Goal: Task Accomplishment & Management: Manage account settings

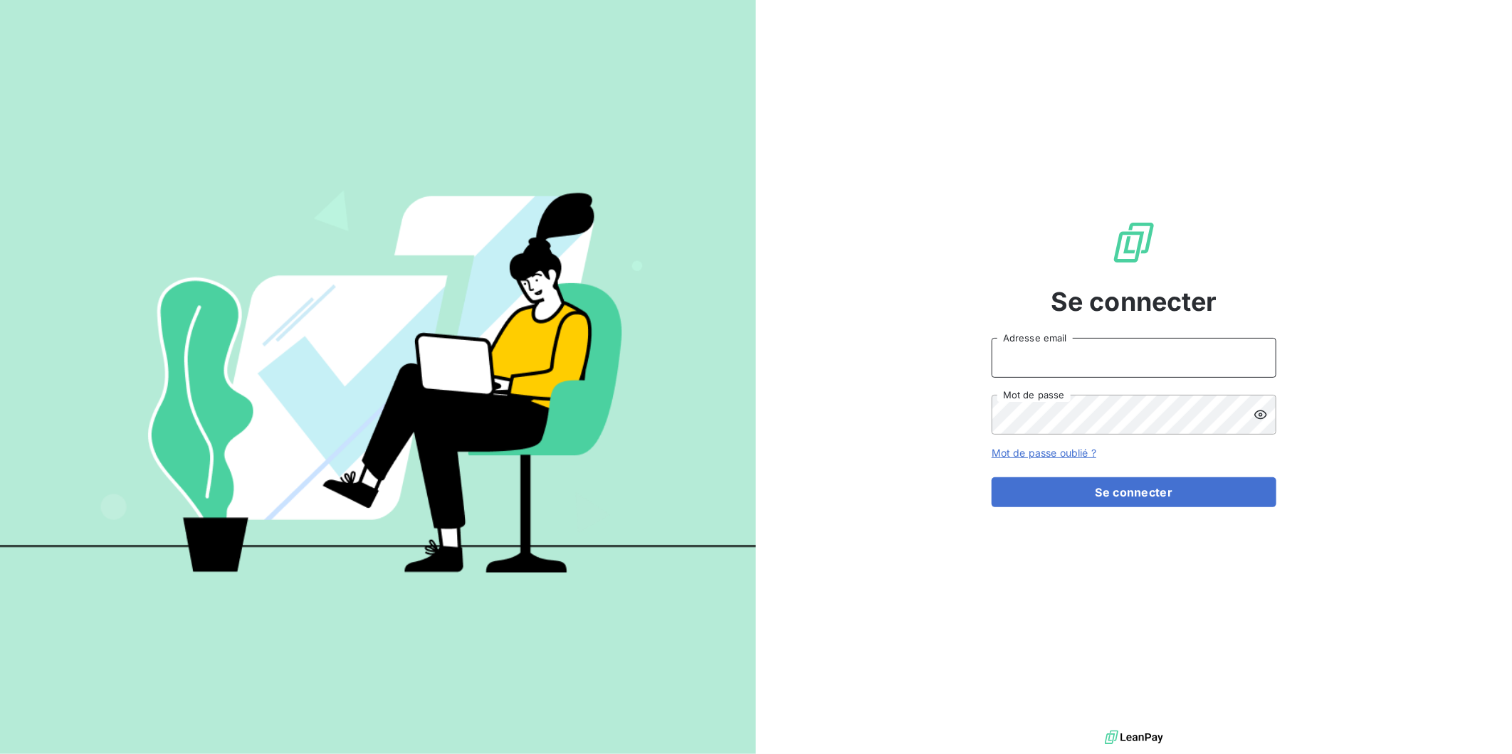
click at [1054, 369] on input "Adresse email" at bounding box center [1134, 358] width 285 height 40
drag, startPoint x: 1021, startPoint y: 594, endPoint x: 1030, endPoint y: 478, distance: 117.1
click at [1021, 594] on div "Se connecter Adresse email Mot de passe Mot de passe oublié ? Se connecter" at bounding box center [1134, 363] width 285 height 727
click at [1079, 369] on input "Adresse email" at bounding box center [1134, 358] width 285 height 40
type input "[PERSON_NAME][EMAIL_ADDRESS][DOMAIN_NAME]"
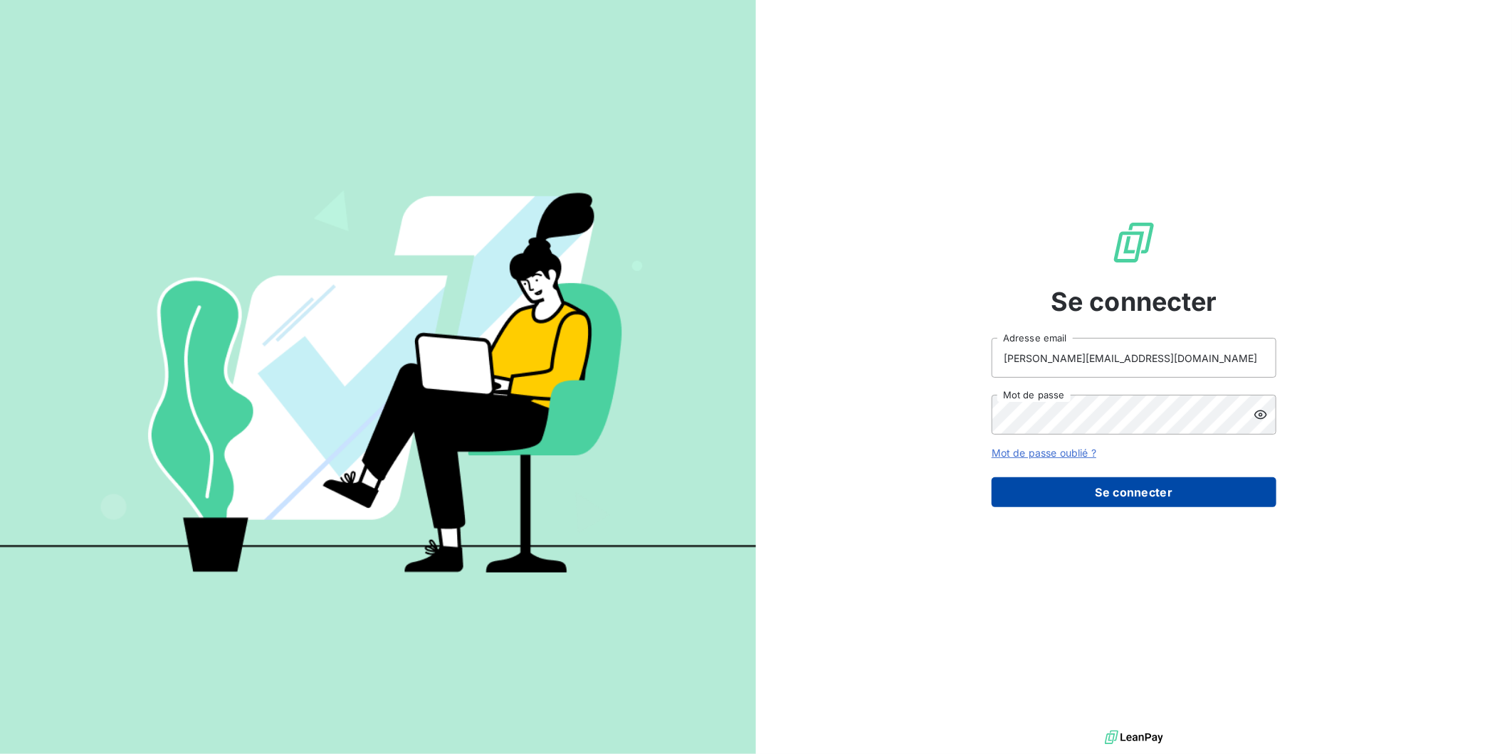
click at [1075, 485] on button "Se connecter" at bounding box center [1134, 493] width 285 height 30
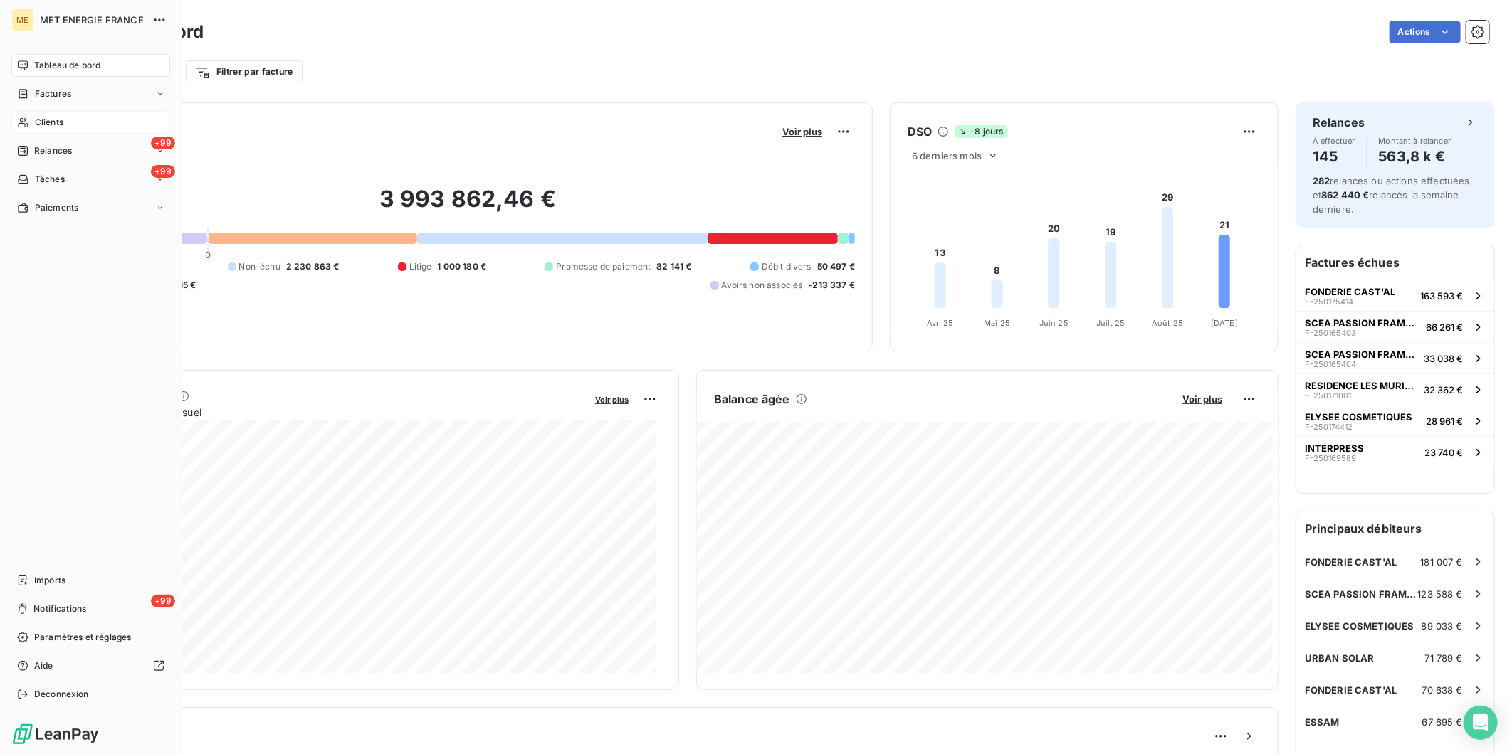
click at [36, 122] on span "Clients" at bounding box center [49, 122] width 28 height 13
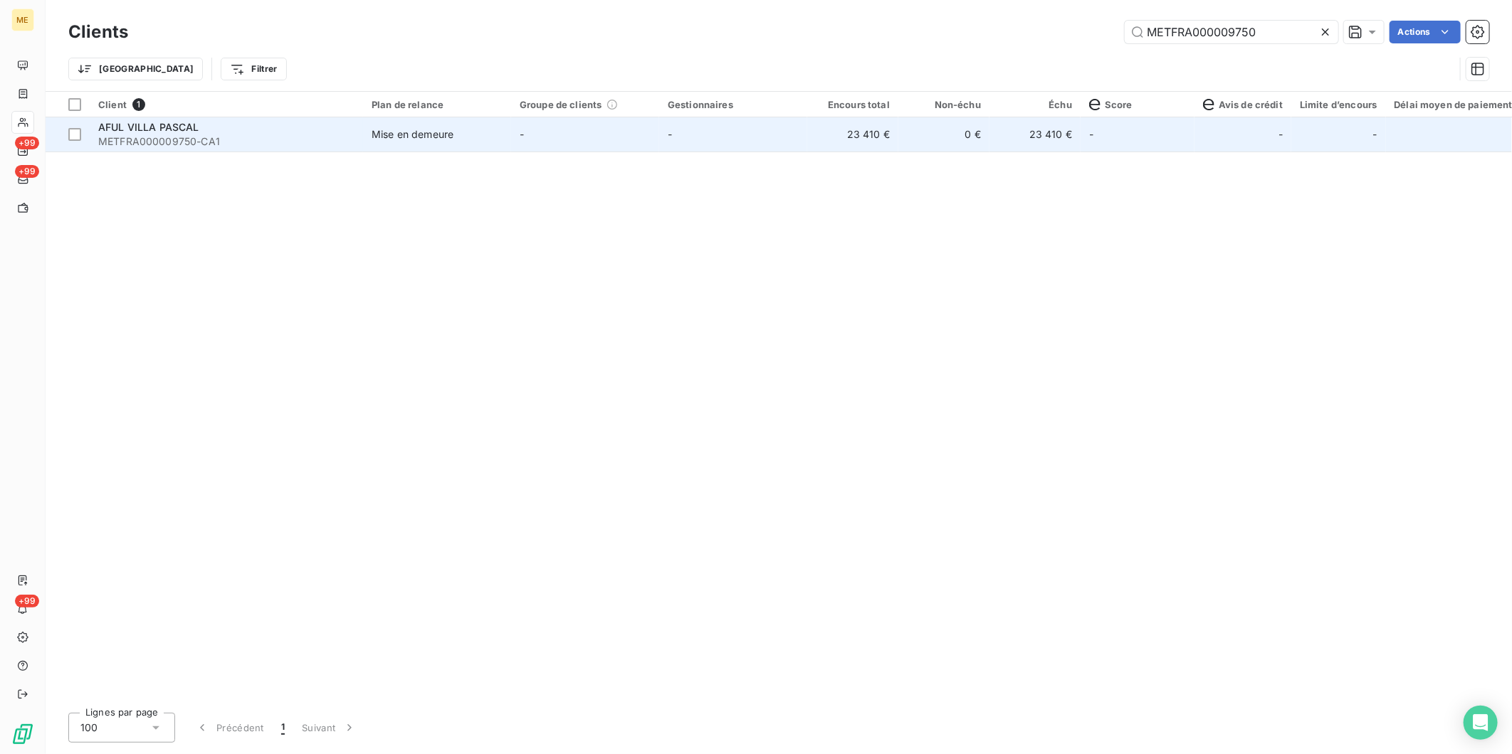
type input "METFRA000009750"
click at [152, 130] on span "AFUL VILLA PASCAL" at bounding box center [148, 127] width 101 height 12
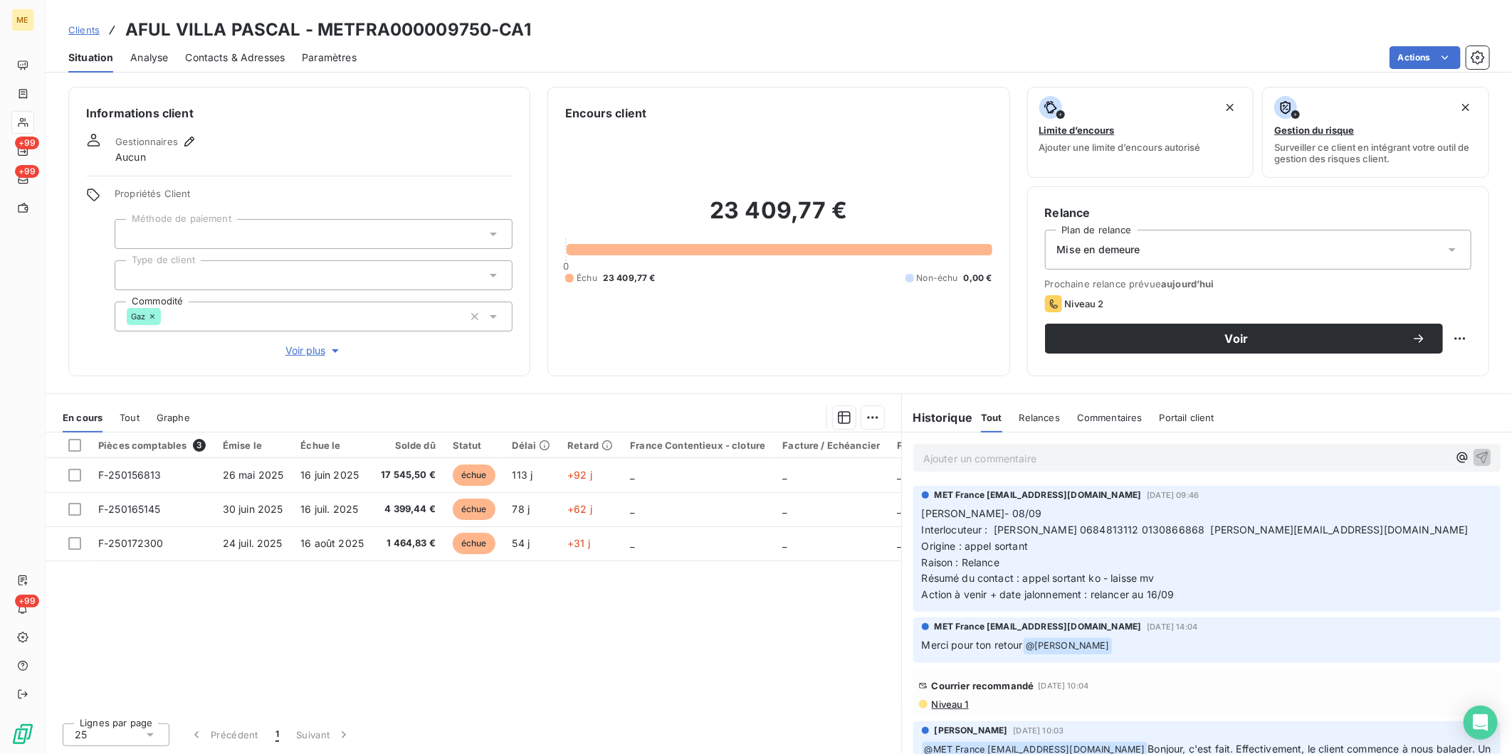
click at [229, 51] on span "Contacts & Adresses" at bounding box center [235, 58] width 100 height 14
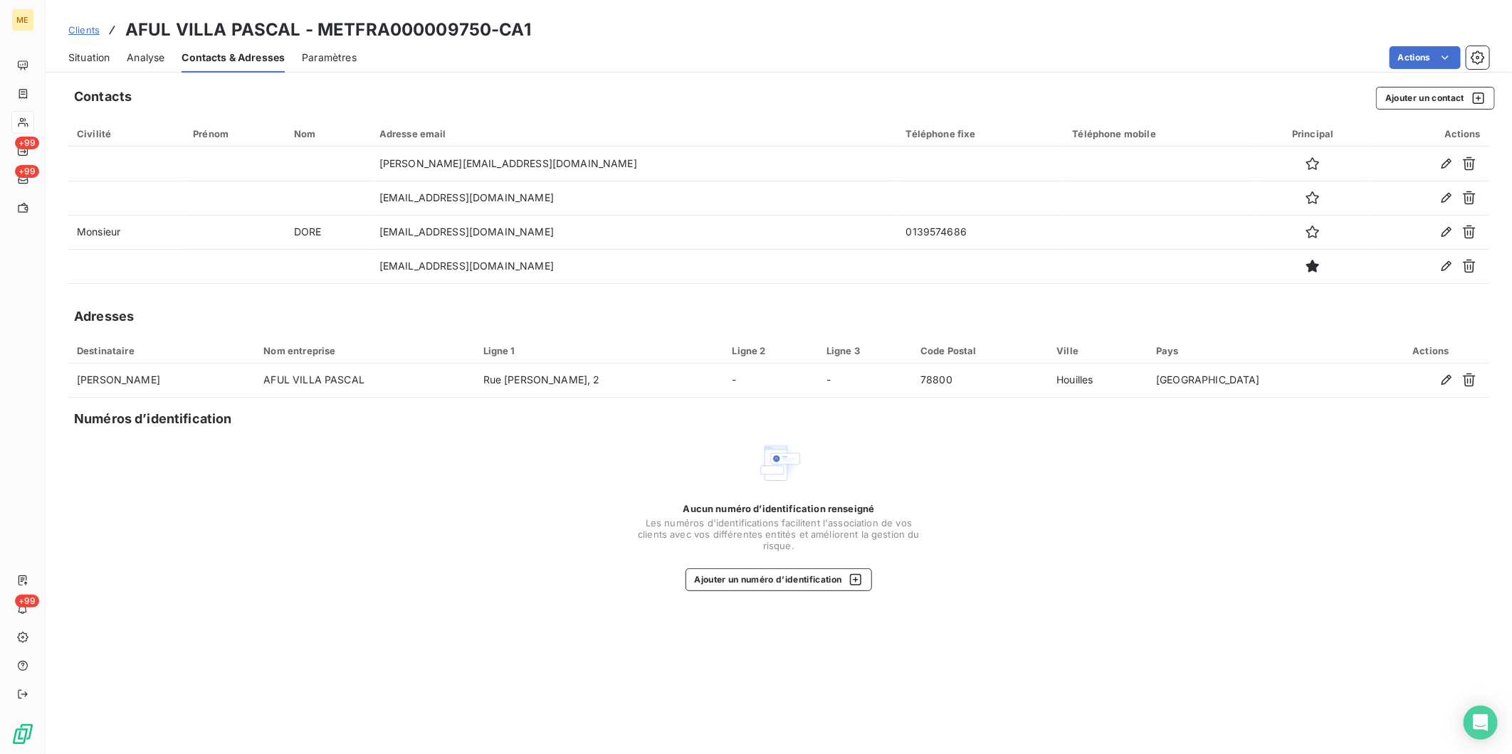
click at [89, 61] on span "Situation" at bounding box center [88, 58] width 41 height 14
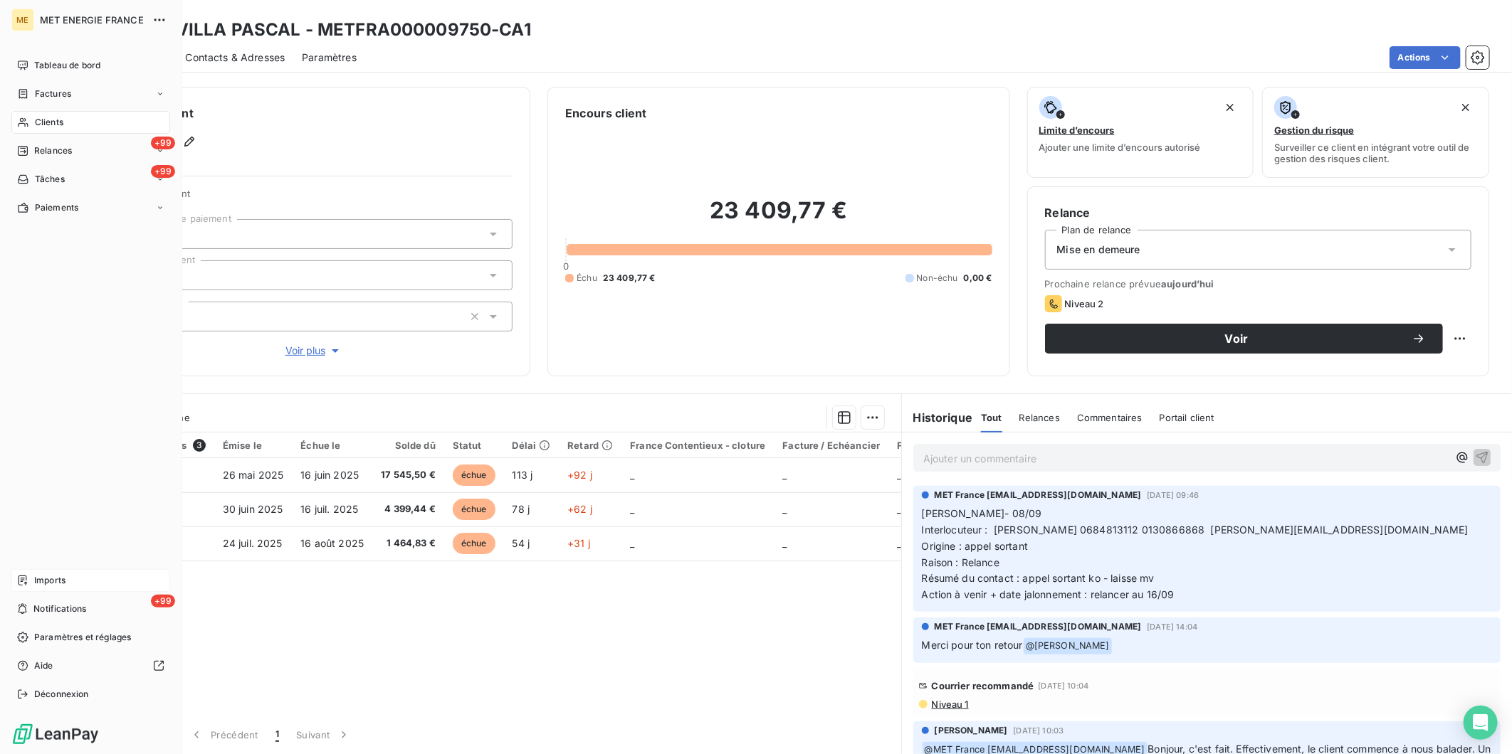
click at [53, 574] on span "Imports" at bounding box center [49, 580] width 31 height 13
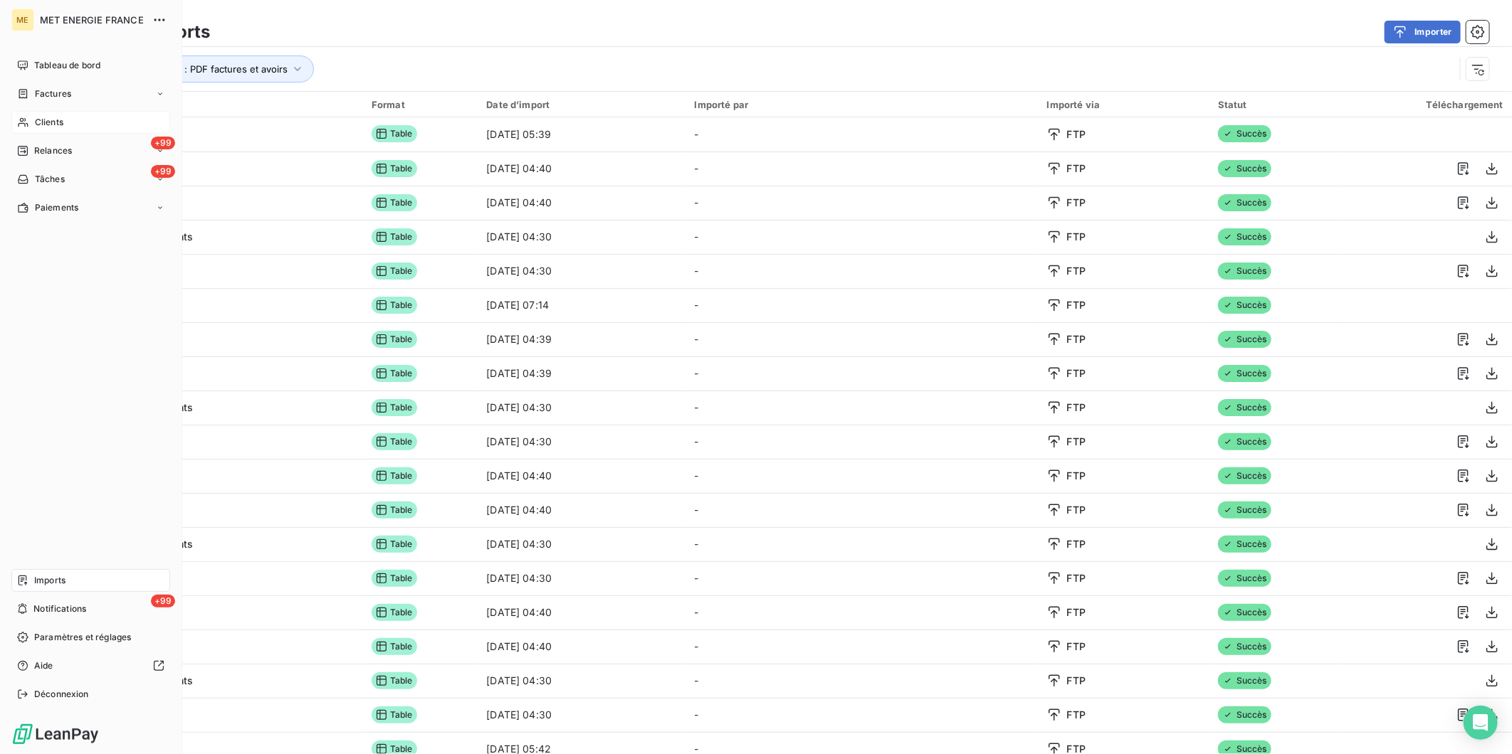
click at [40, 129] on div "Clients" at bounding box center [90, 122] width 159 height 23
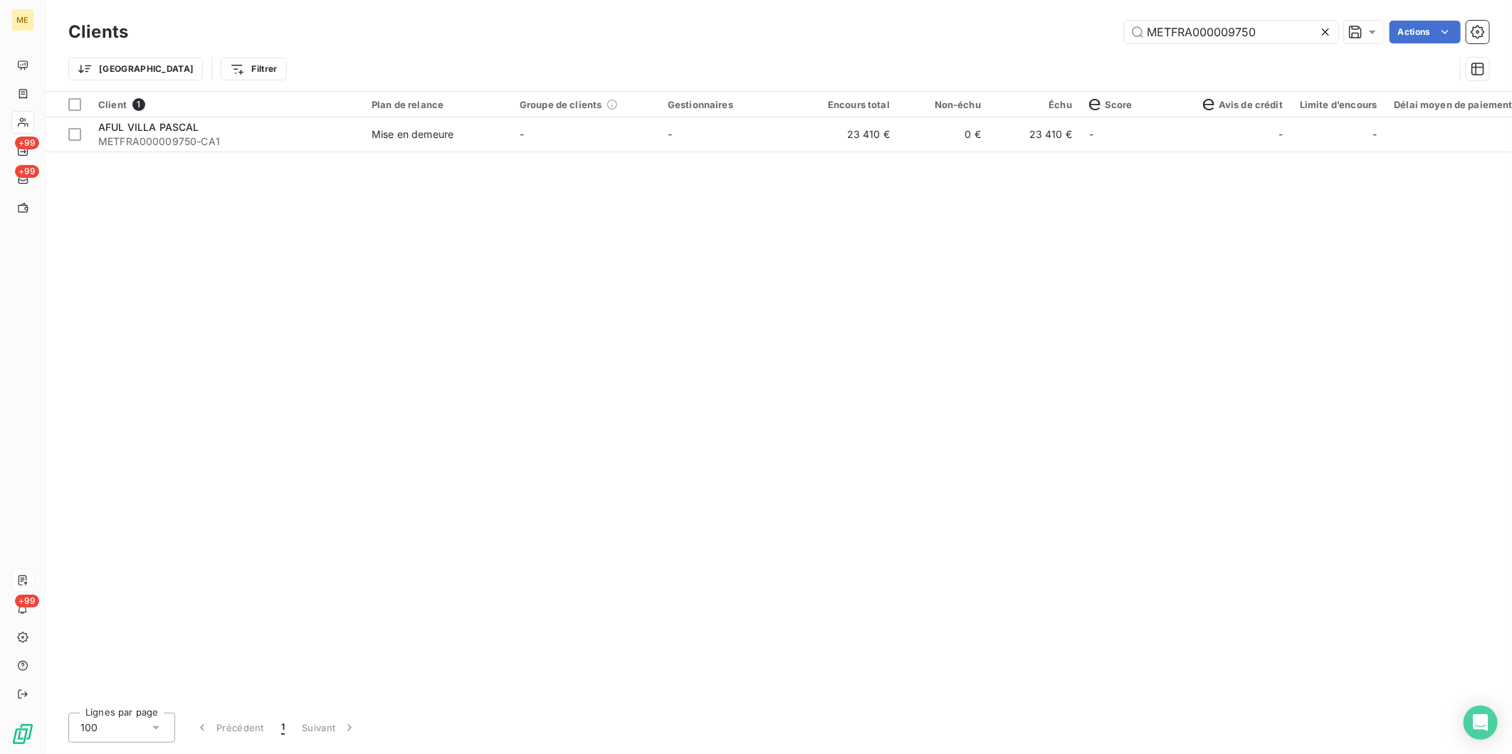
click at [1323, 31] on icon at bounding box center [1325, 31] width 7 height 7
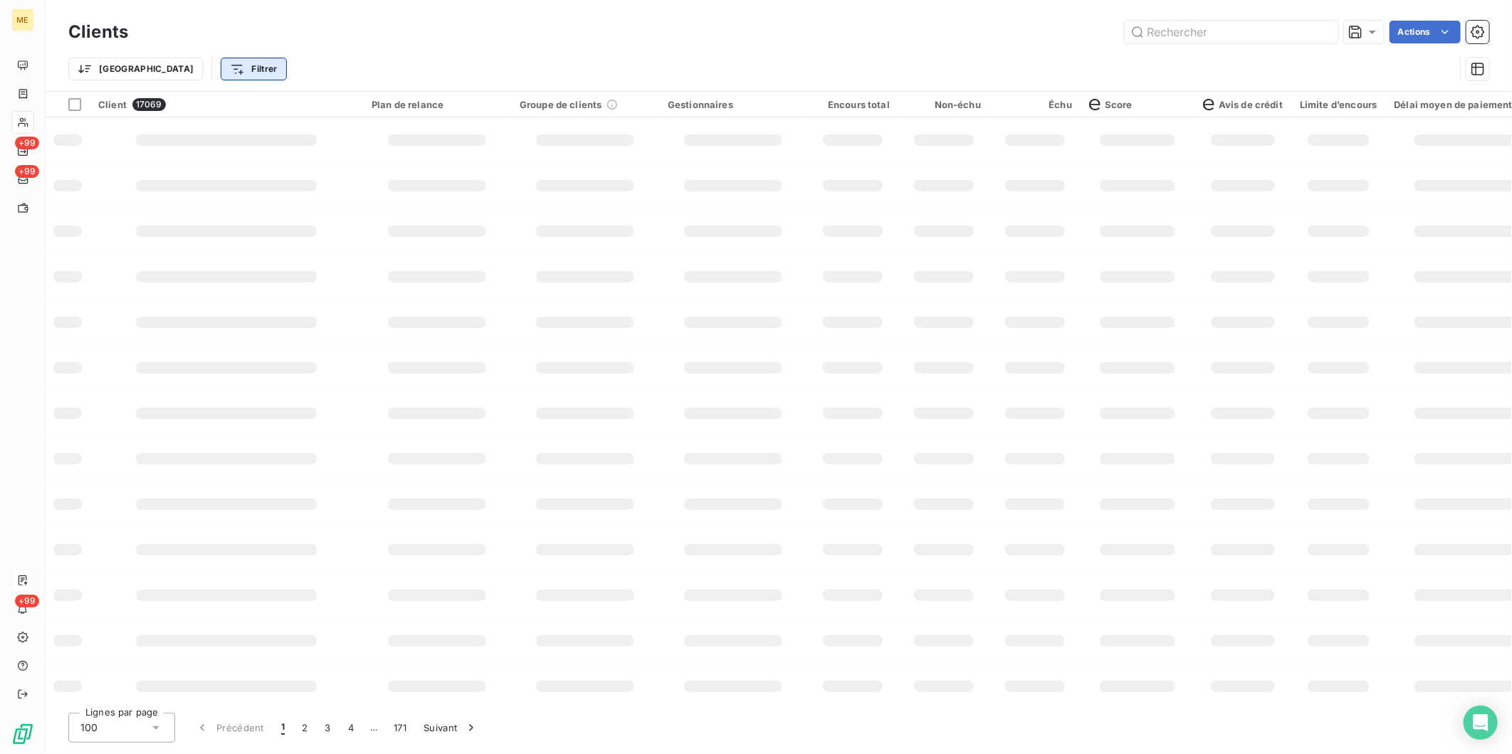
click at [182, 68] on html "ME +99 +99 +99 Clients Actions Trier Filtrer Client 17069 Plan de relance Group…" at bounding box center [756, 377] width 1512 height 754
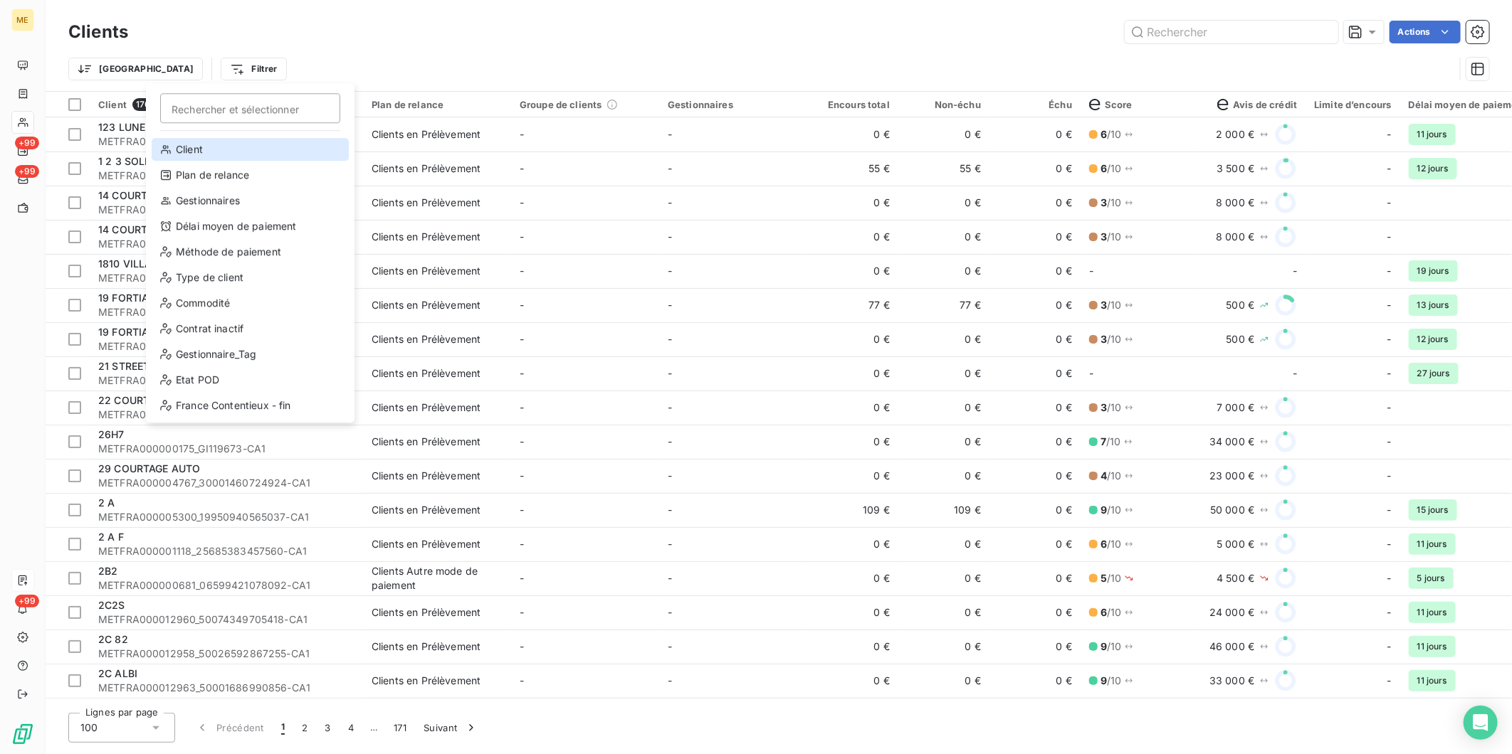
click at [194, 145] on div "Client" at bounding box center [250, 149] width 197 height 23
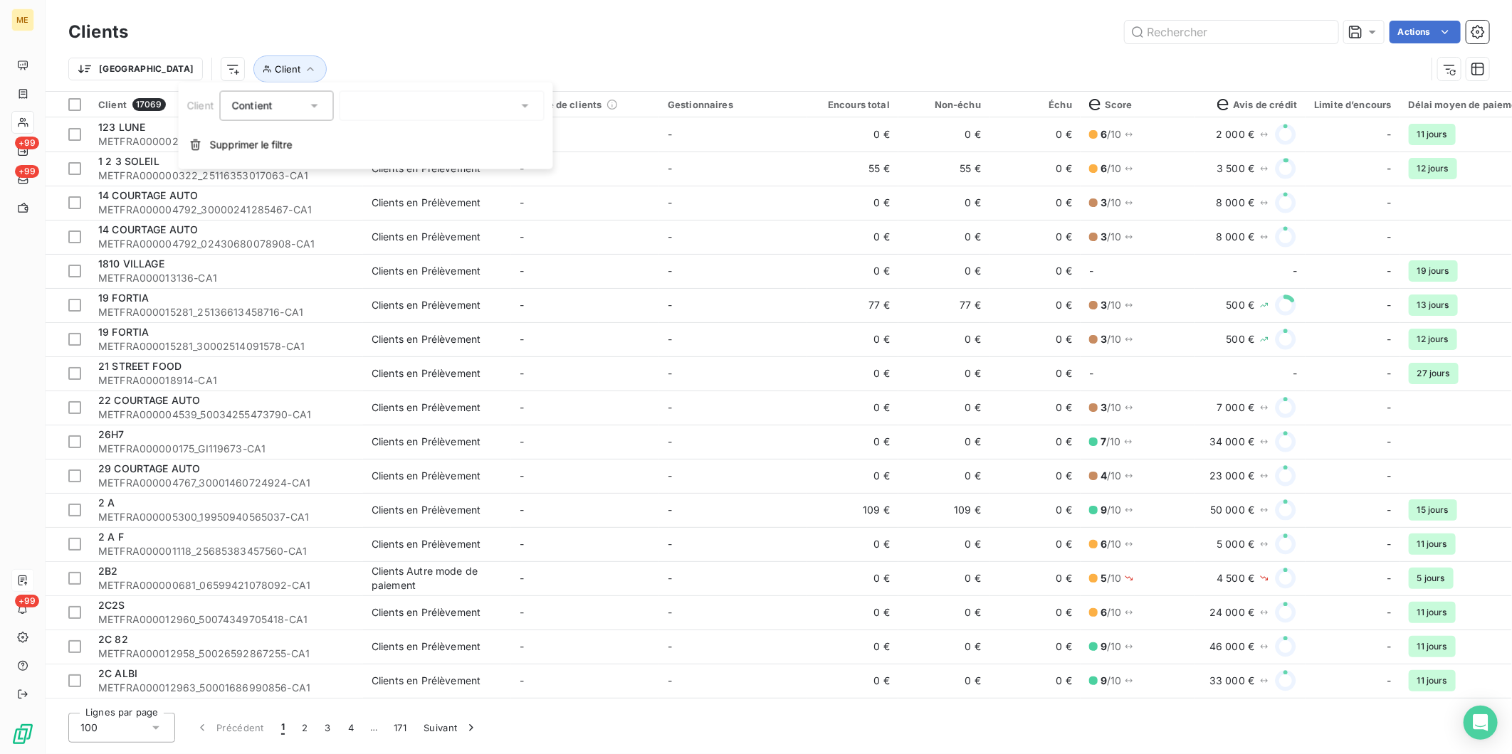
click at [422, 110] on div at bounding box center [441, 106] width 205 height 30
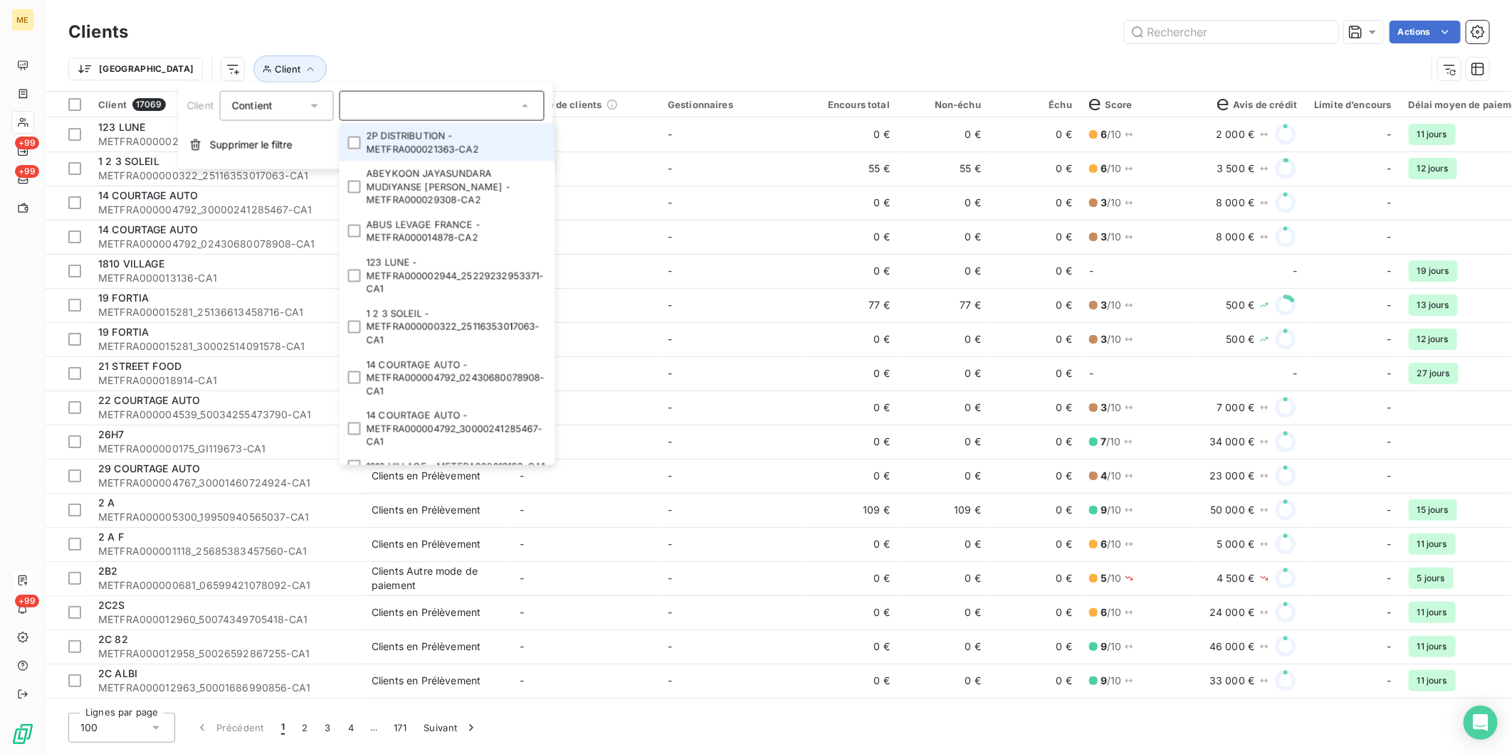
click at [298, 107] on div "Contient" at bounding box center [268, 106] width 75 height 20
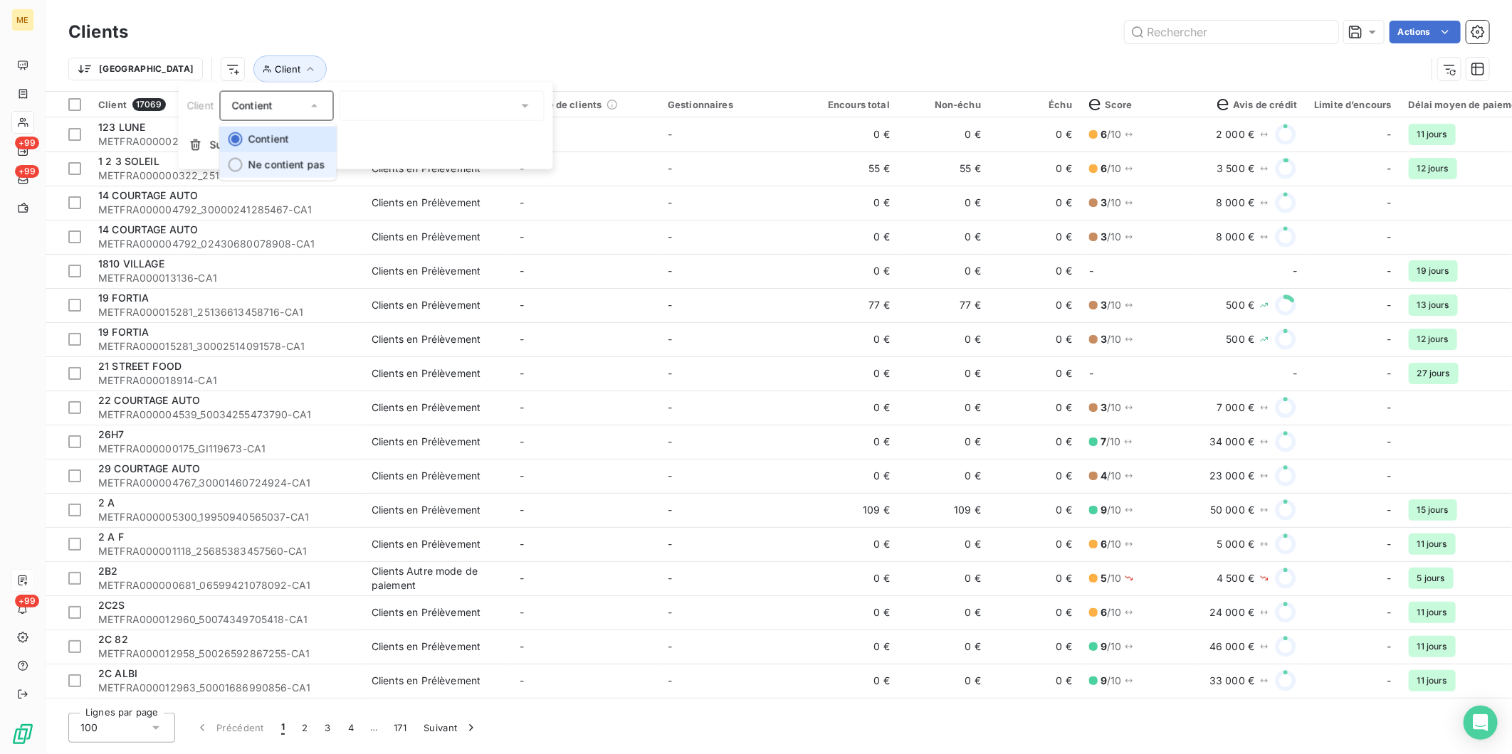
click at [280, 162] on span "Ne contient pas" at bounding box center [286, 165] width 77 height 12
click at [383, 102] on div at bounding box center [441, 106] width 205 height 30
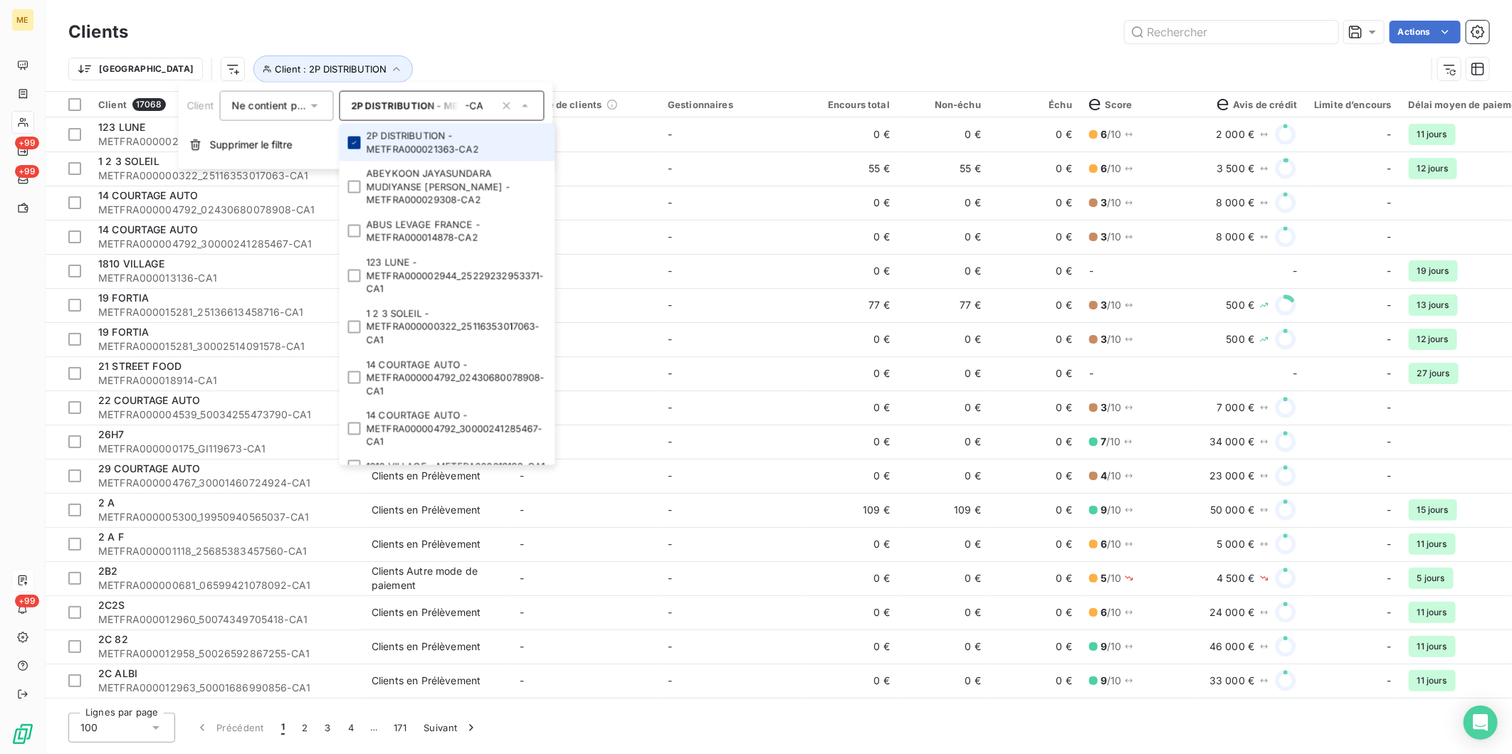
click at [358, 147] on icon at bounding box center [353, 142] width 9 height 9
click at [396, 101] on input "-CA" at bounding box center [434, 106] width 167 height 13
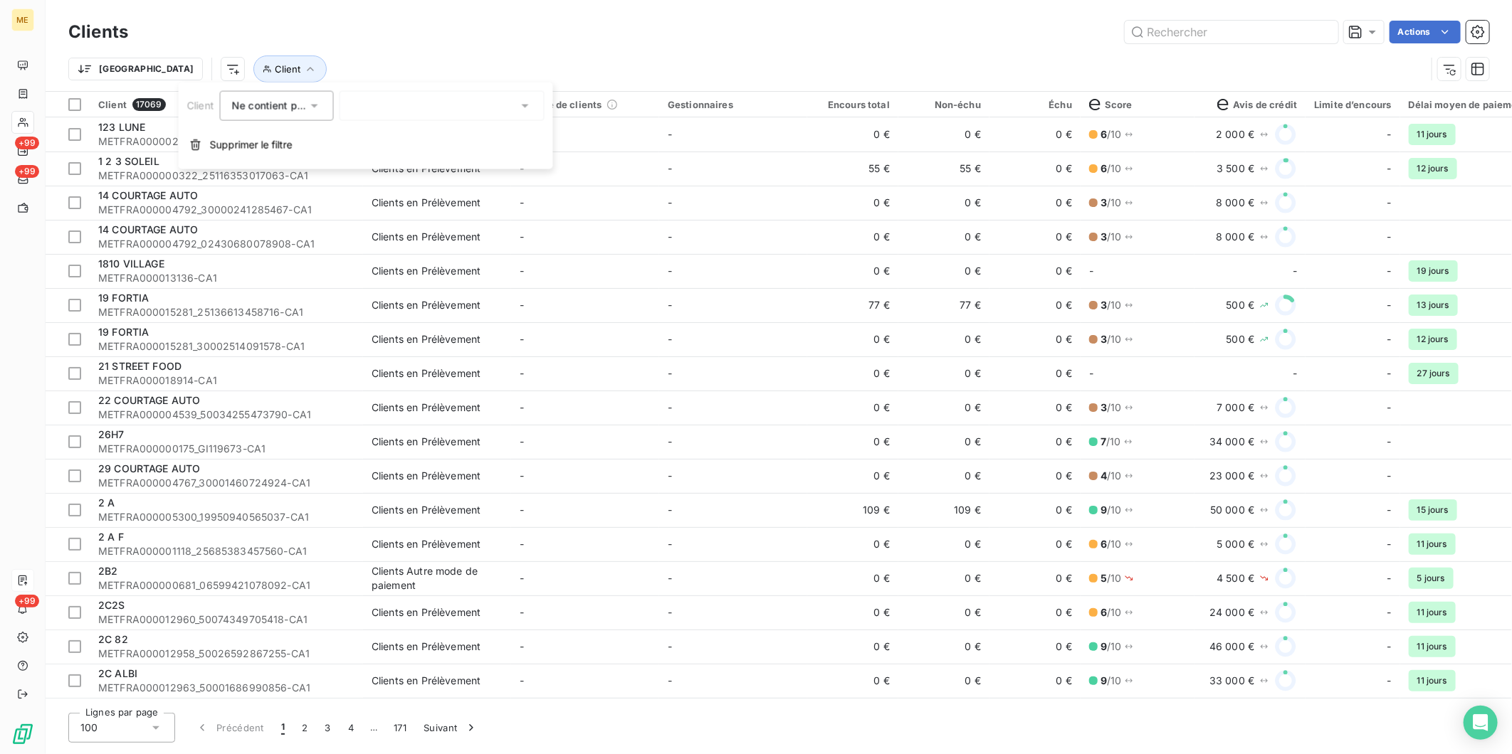
click at [396, 103] on div "-CA" at bounding box center [441, 106] width 205 height 30
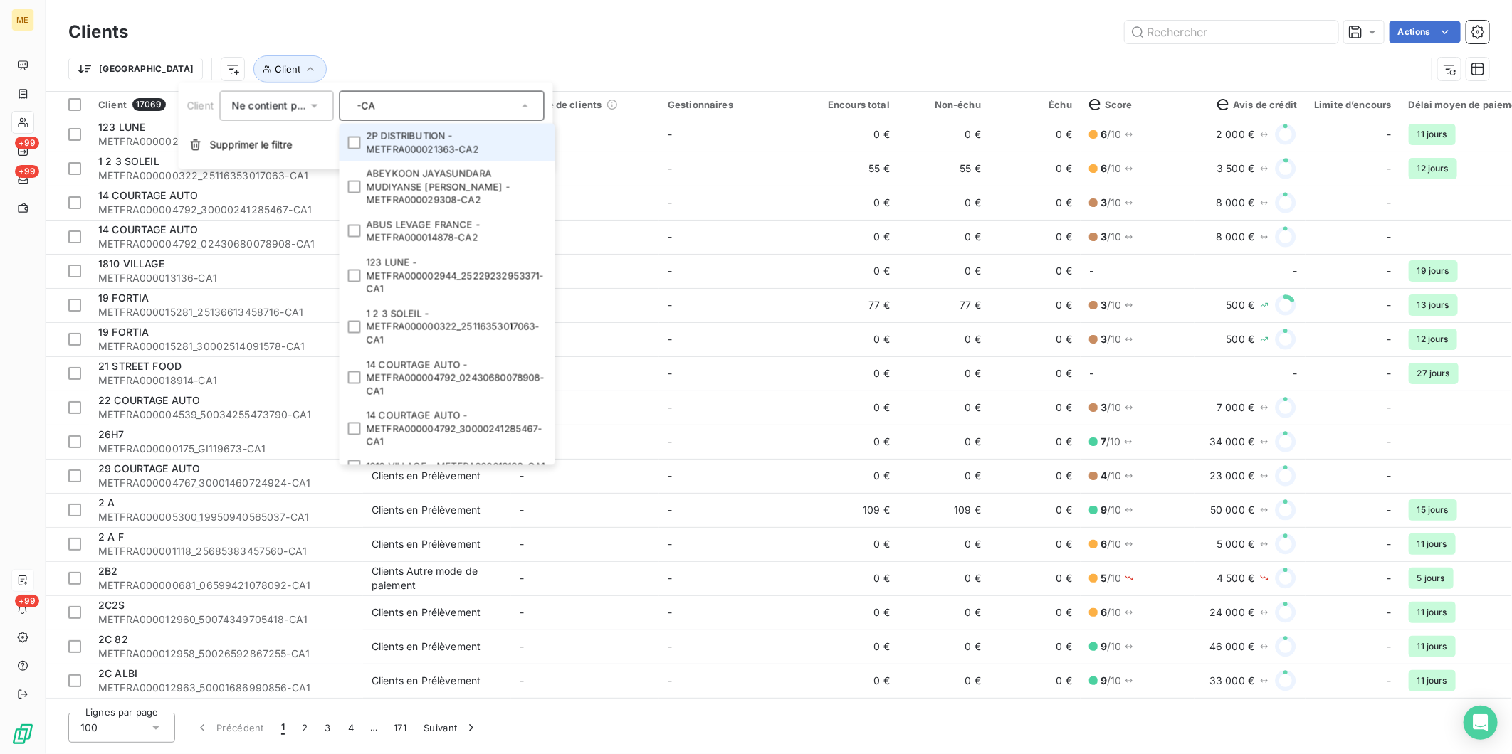
click at [394, 103] on input "-CA" at bounding box center [434, 106] width 167 height 13
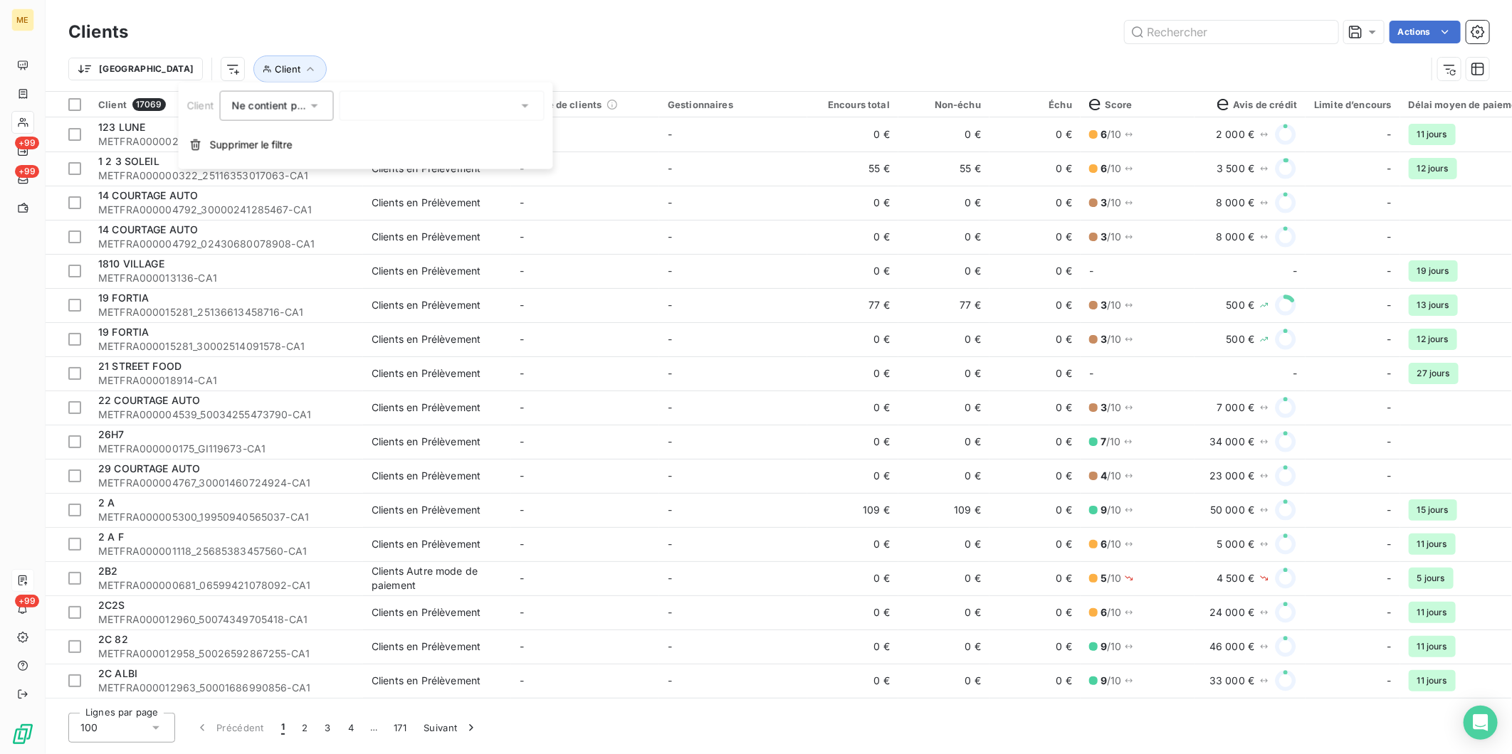
click at [381, 109] on div "-CA" at bounding box center [441, 106] width 205 height 30
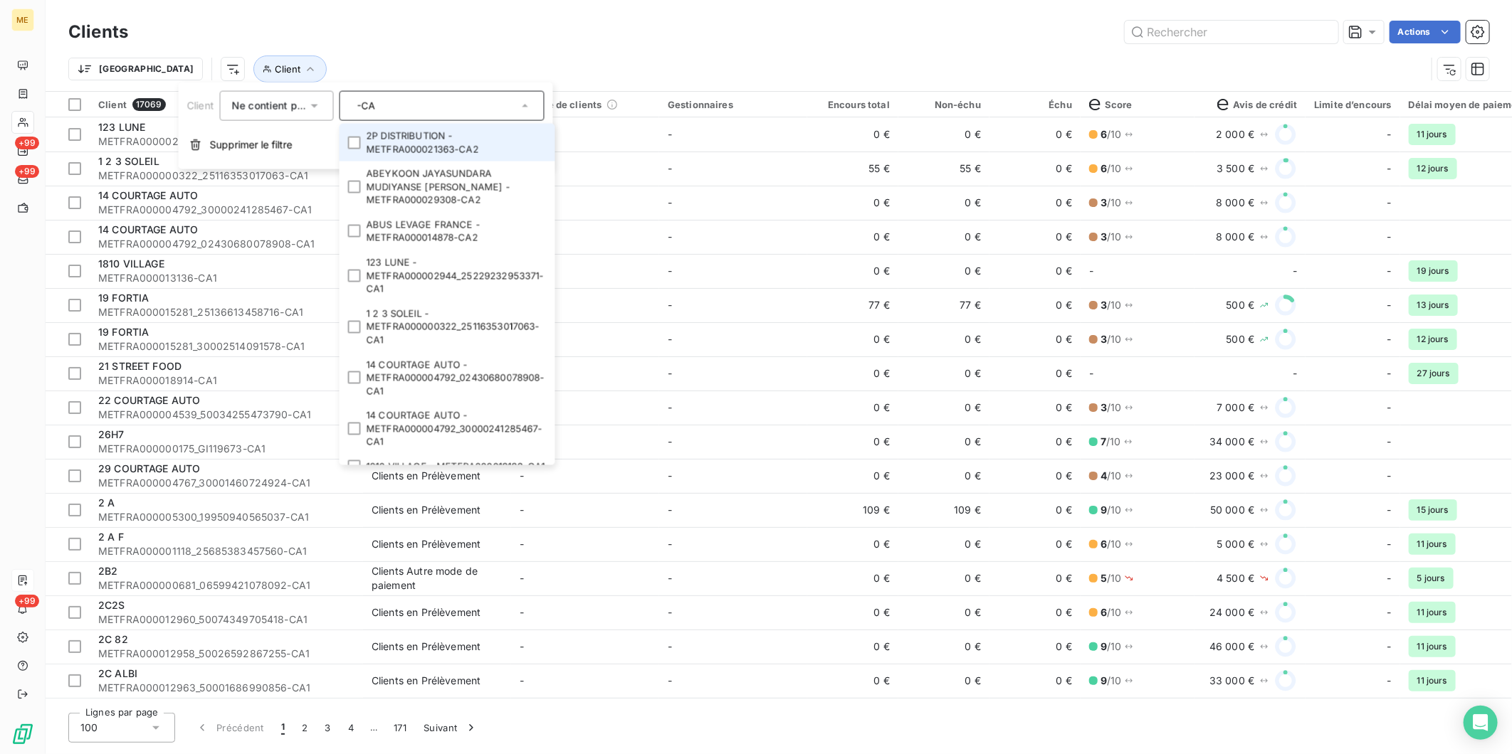
click at [383, 108] on input "-CA" at bounding box center [434, 106] width 167 height 13
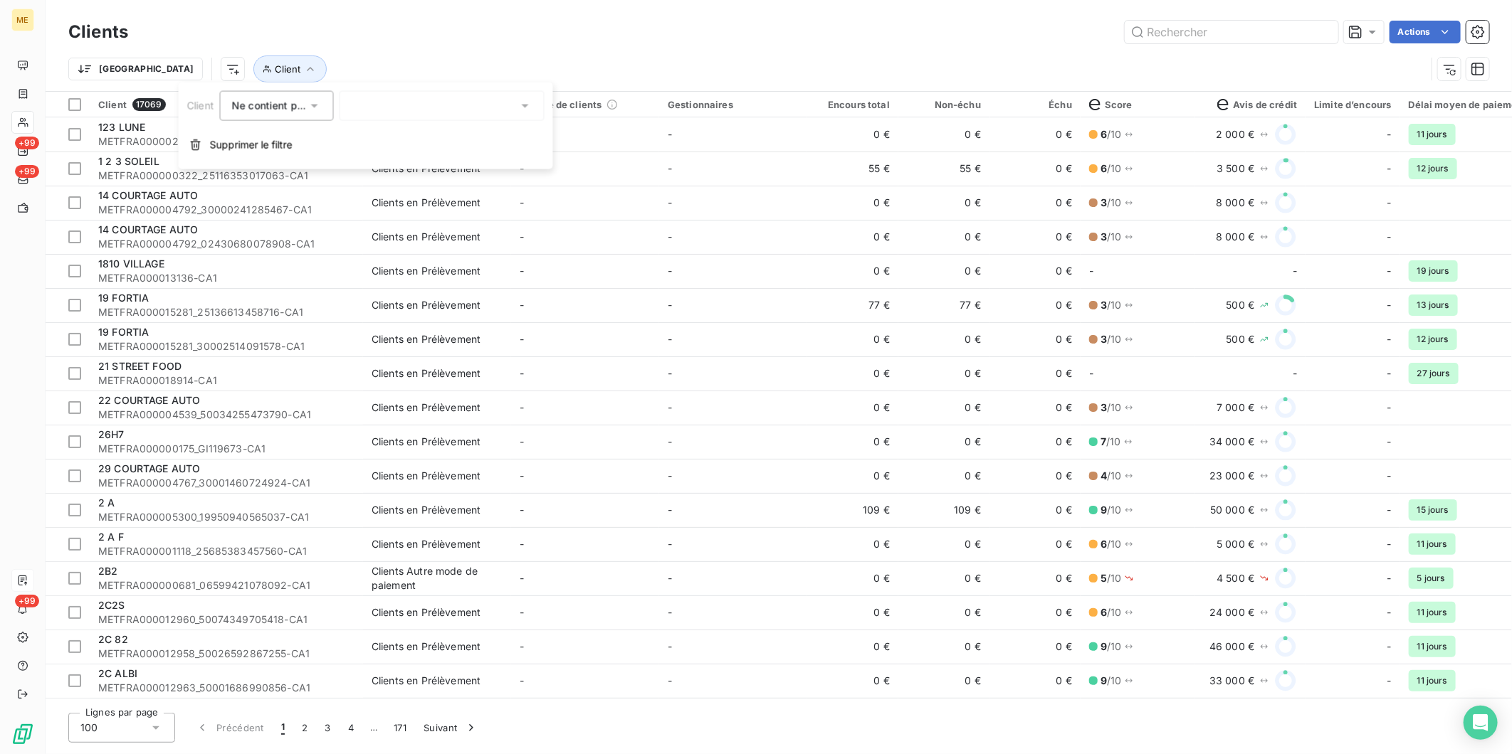
click at [392, 110] on div "-CA" at bounding box center [441, 106] width 205 height 30
type input "-CA"
click at [362, 69] on div "Trier Client" at bounding box center [746, 69] width 1357 height 27
click at [303, 68] on icon "button" at bounding box center [310, 69] width 14 height 14
click at [380, 108] on div at bounding box center [441, 106] width 205 height 30
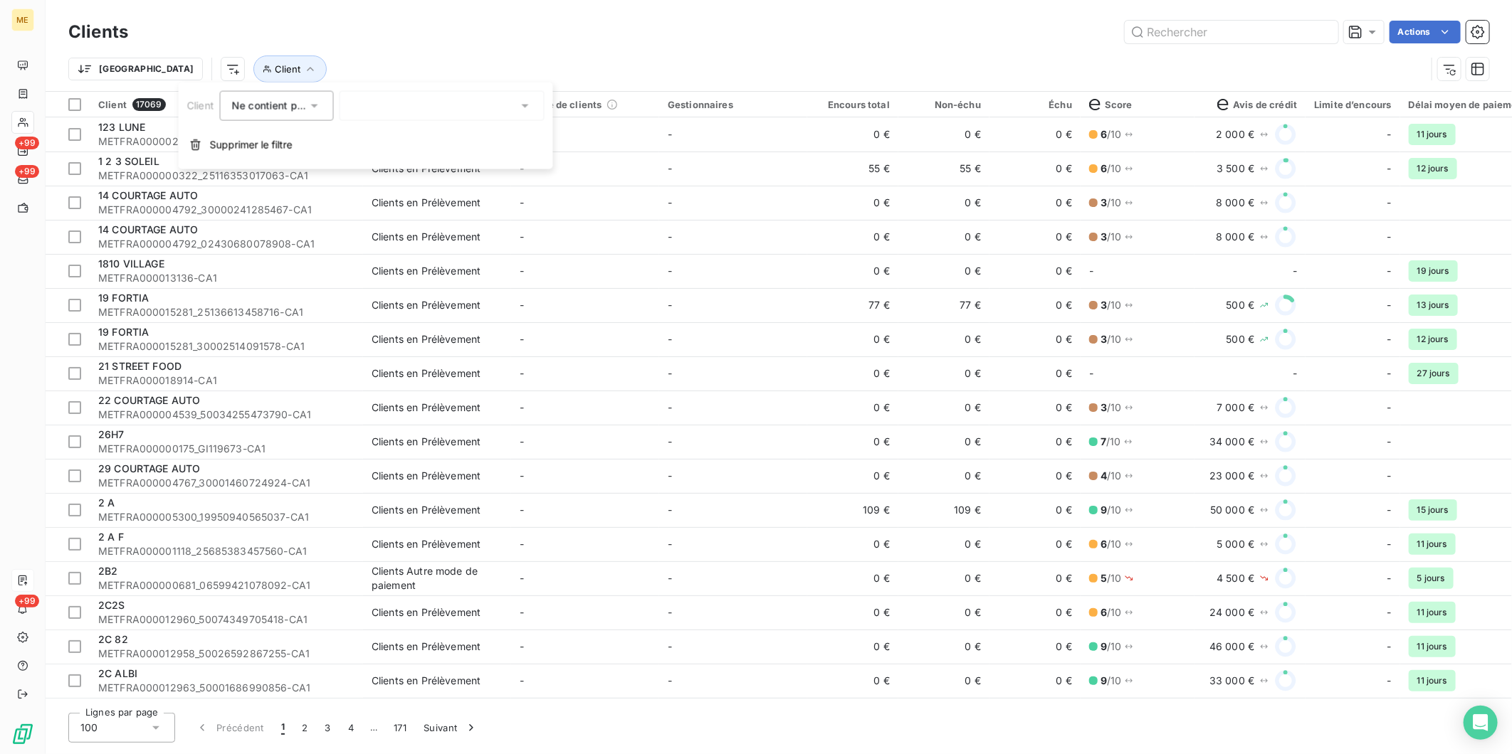
type input "-CA"
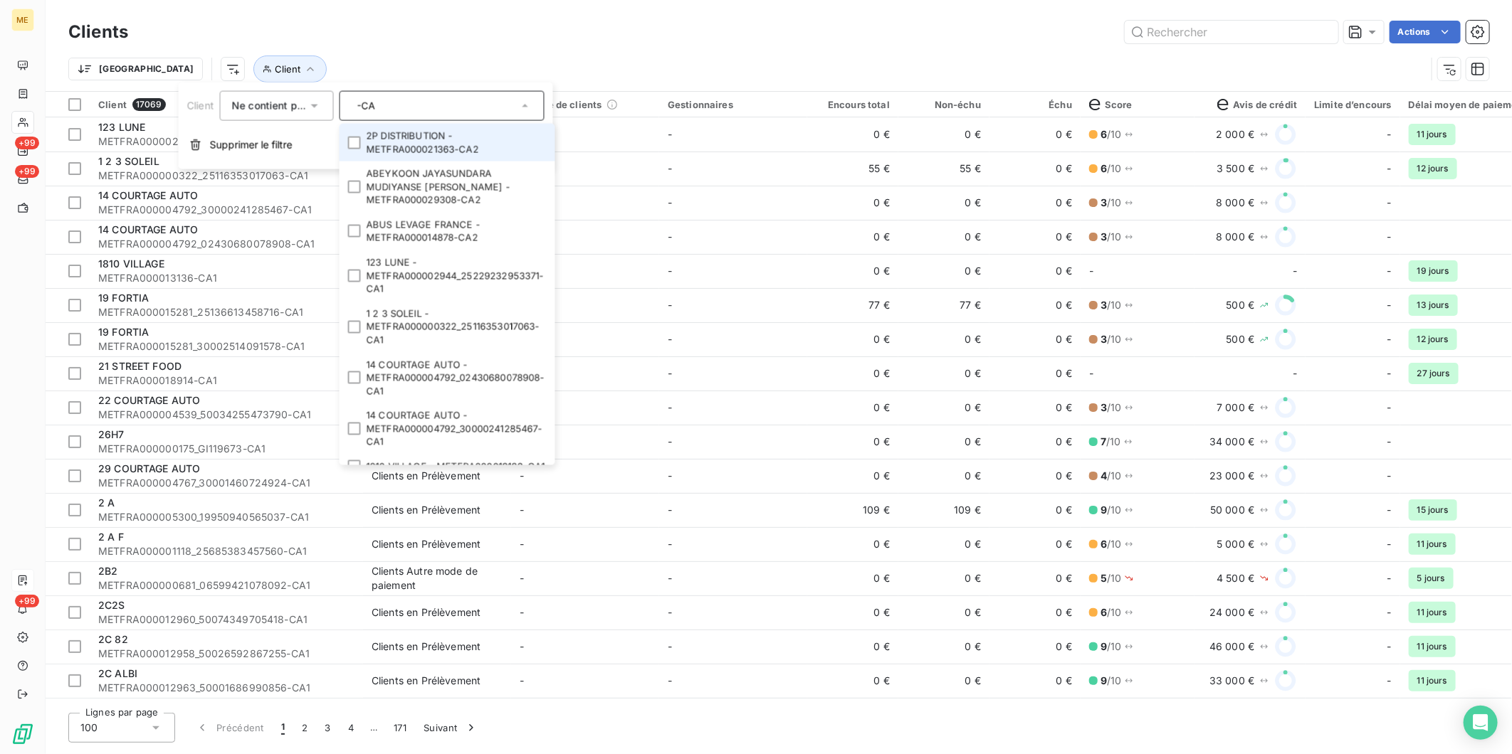
click at [378, 72] on div "Trier Client" at bounding box center [746, 69] width 1357 height 27
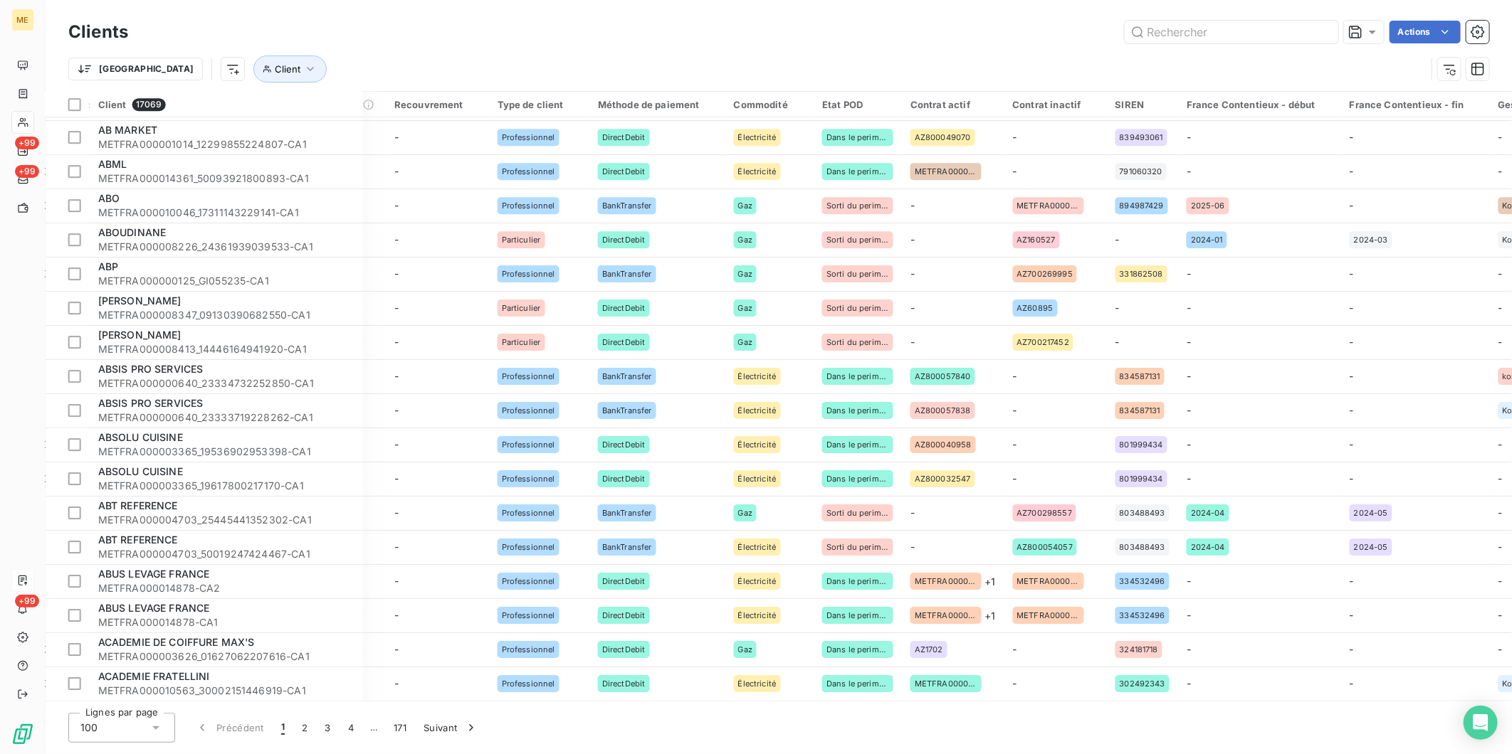
scroll to position [2837, 1263]
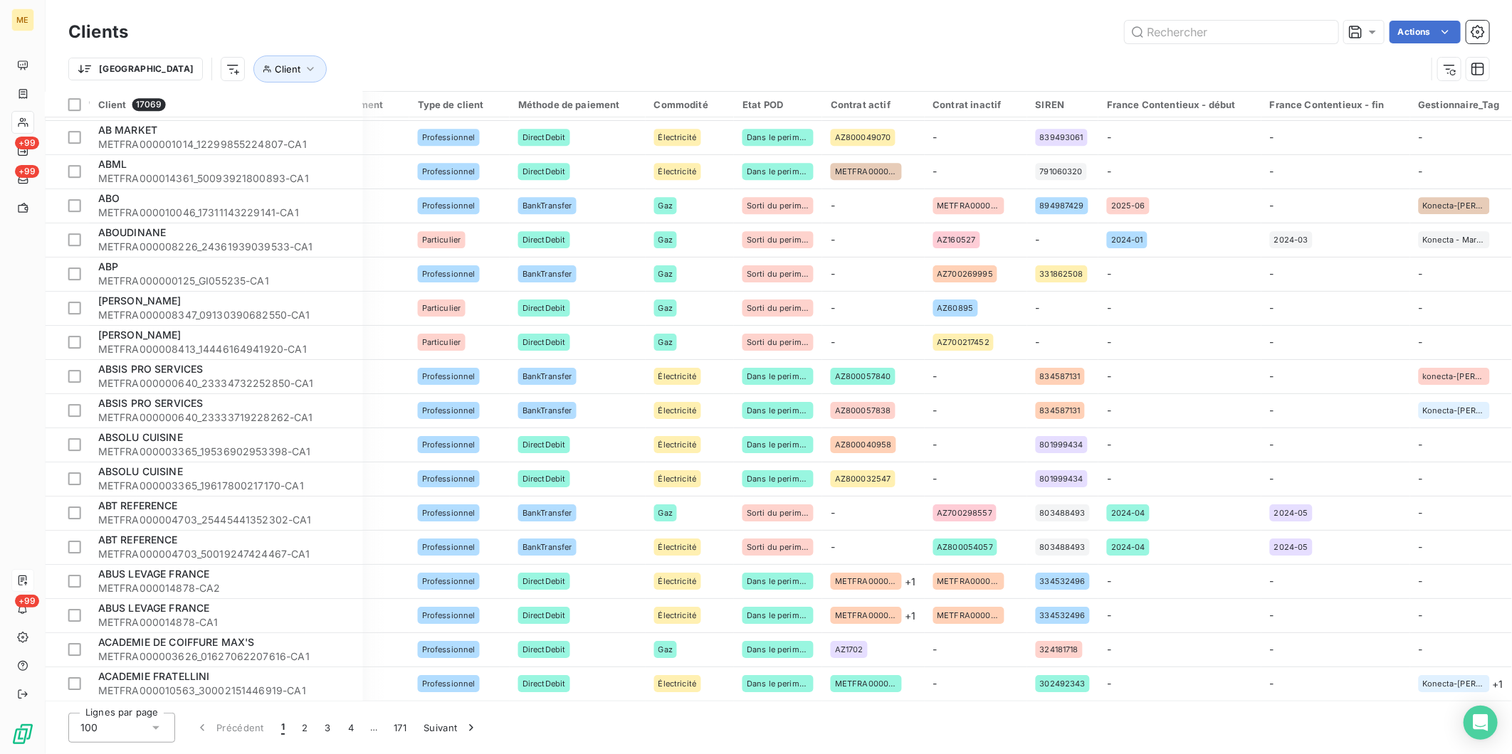
click at [283, 706] on div "Clients Actions Trier Client Client 17069 Plan de relance Groupe de clients Ges…" at bounding box center [779, 377] width 1466 height 754
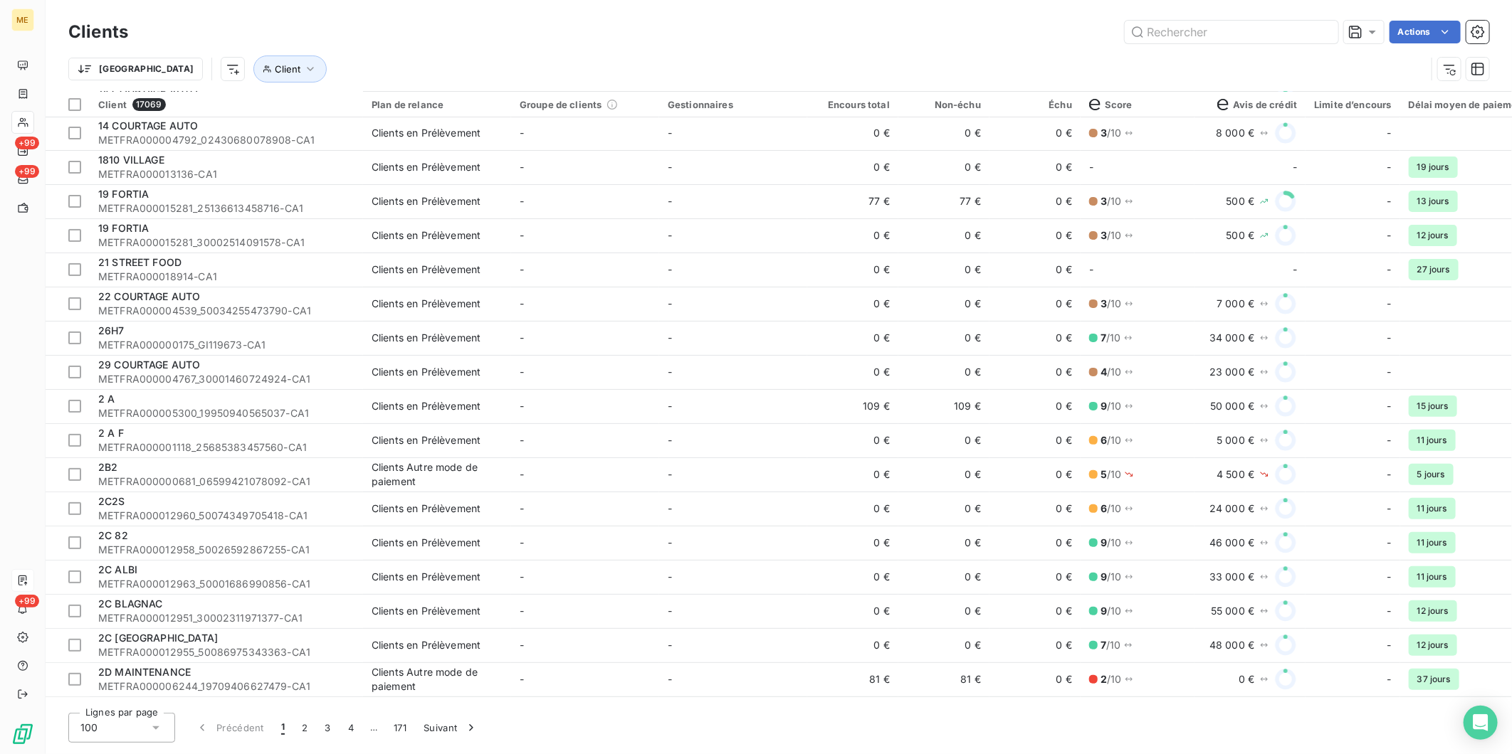
scroll to position [2837, 0]
